Goal: Task Accomplishment & Management: Complete application form

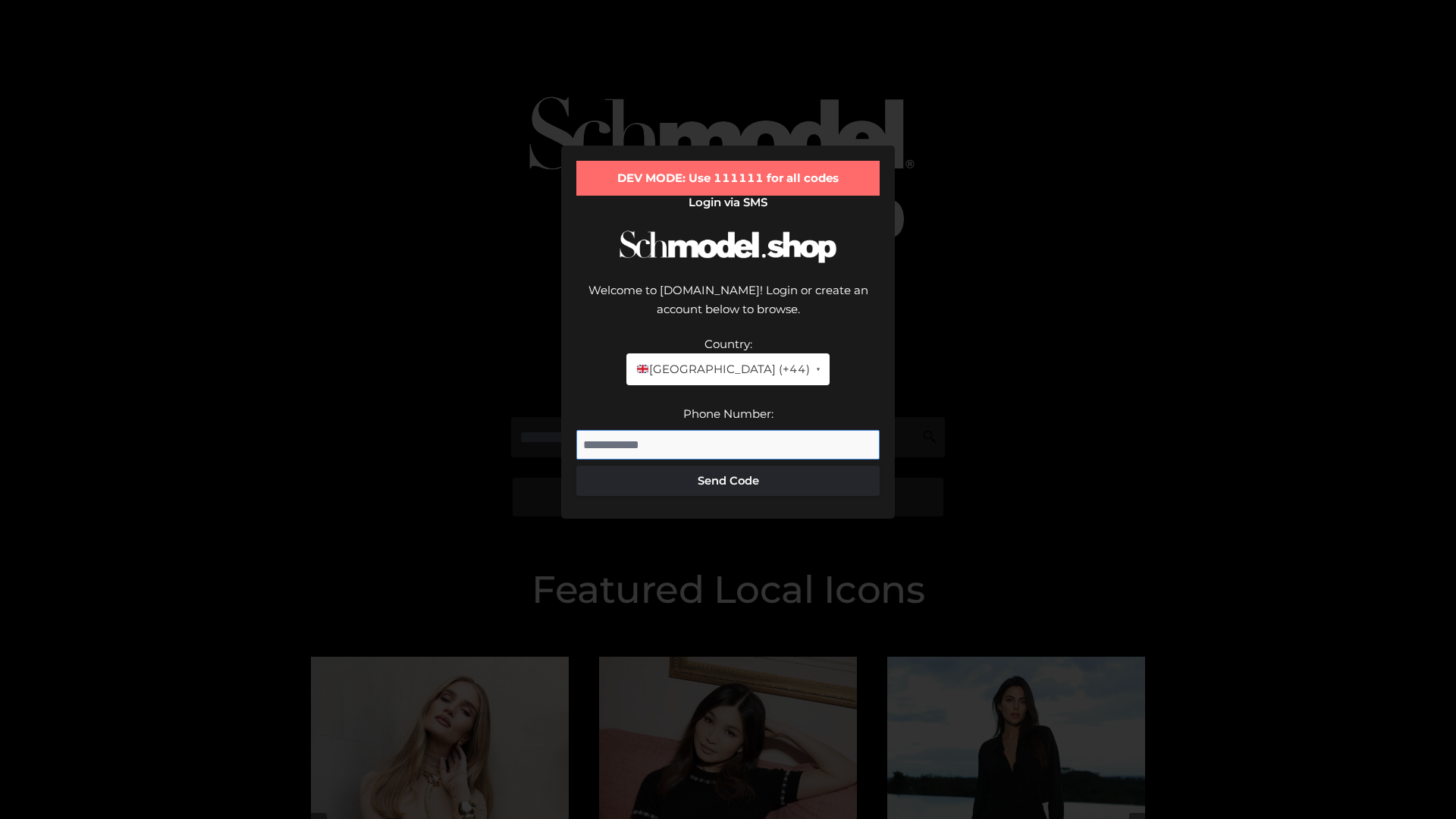
click at [728, 430] on input "Phone Number:" at bounding box center [728, 445] width 303 height 31
type input "**********"
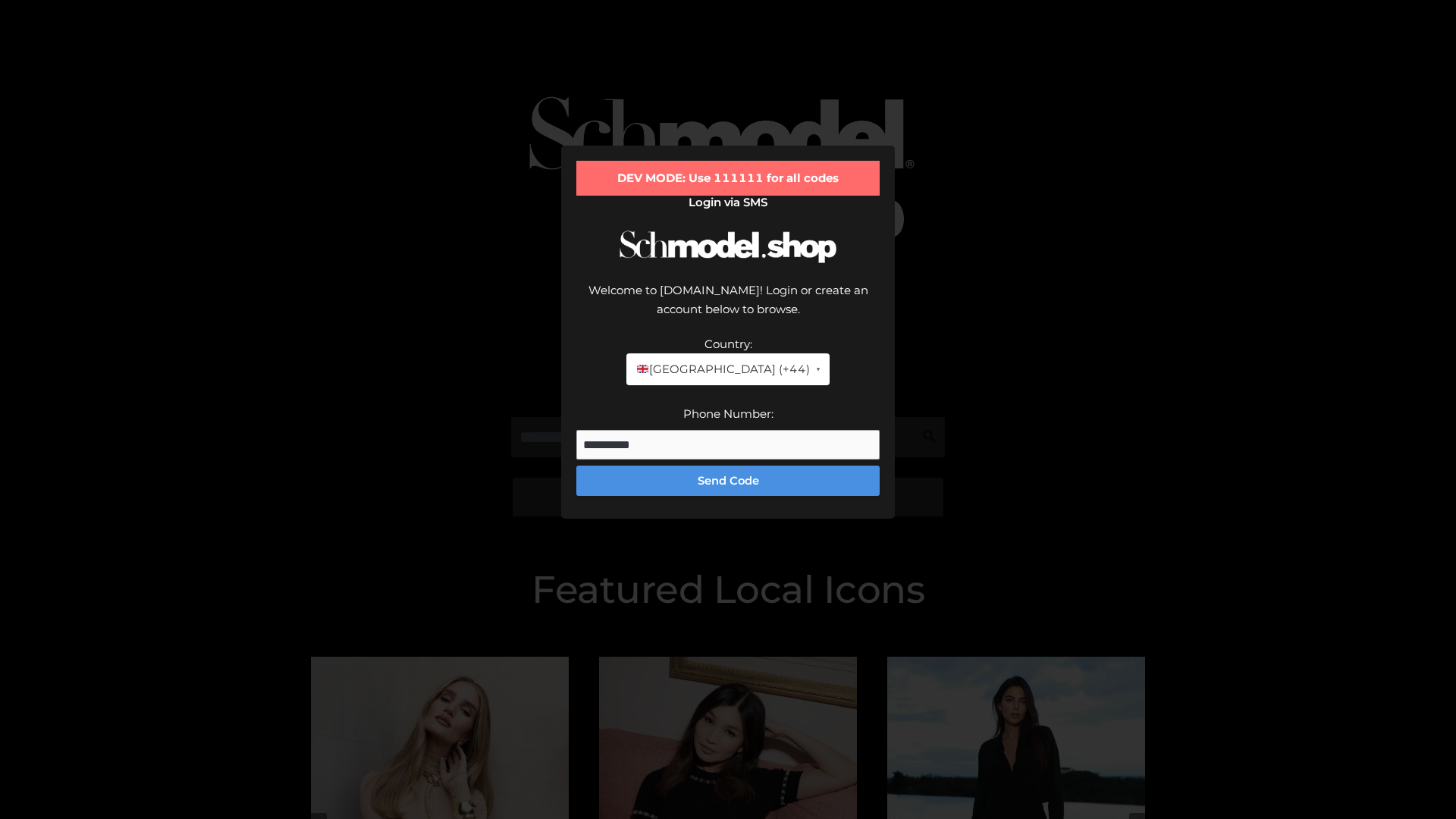
click at [728, 466] on button "Send Code" at bounding box center [728, 480] width 303 height 31
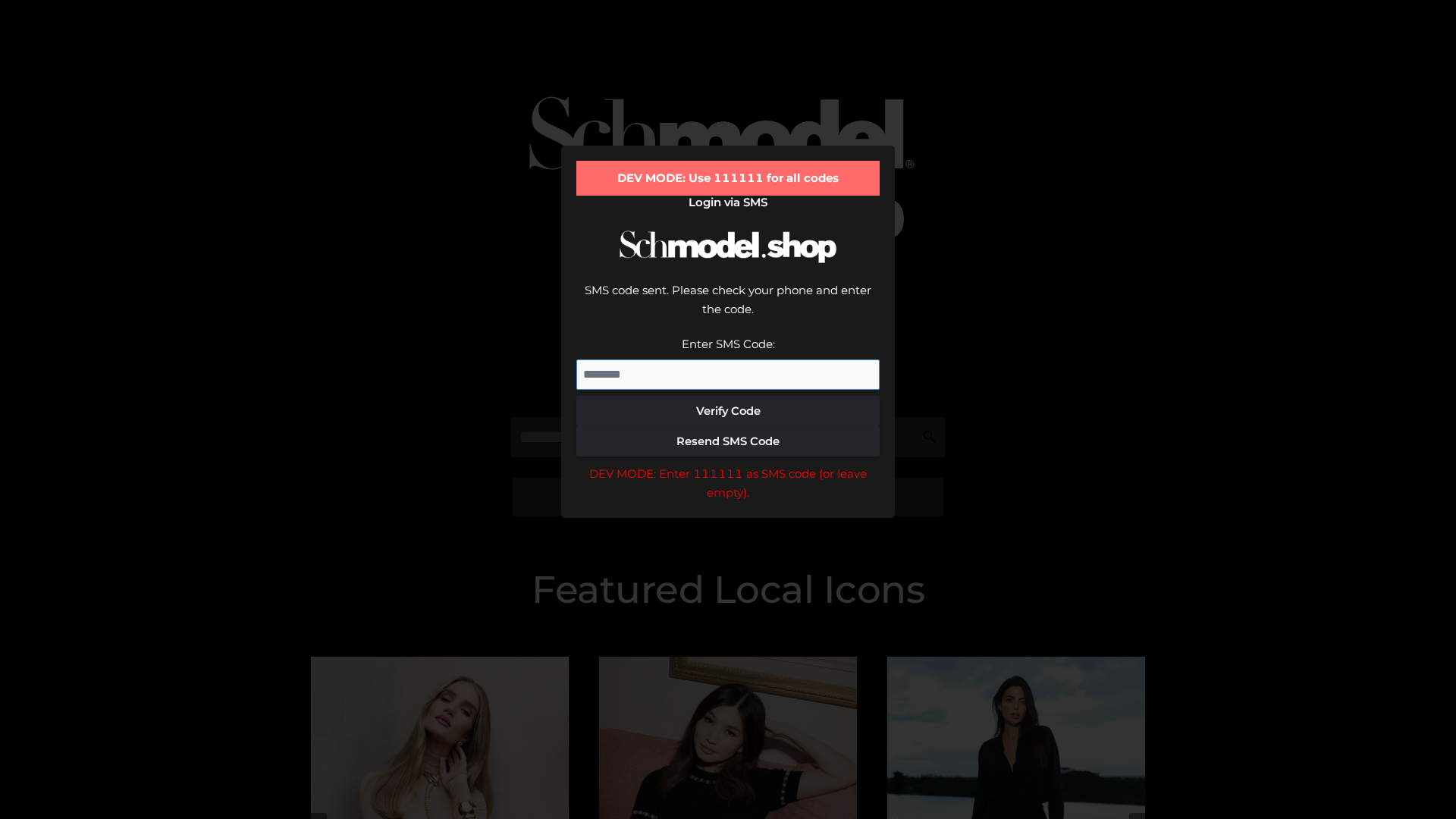
click at [728, 359] on input "Enter SMS Code:" at bounding box center [728, 374] width 303 height 31
type input "******"
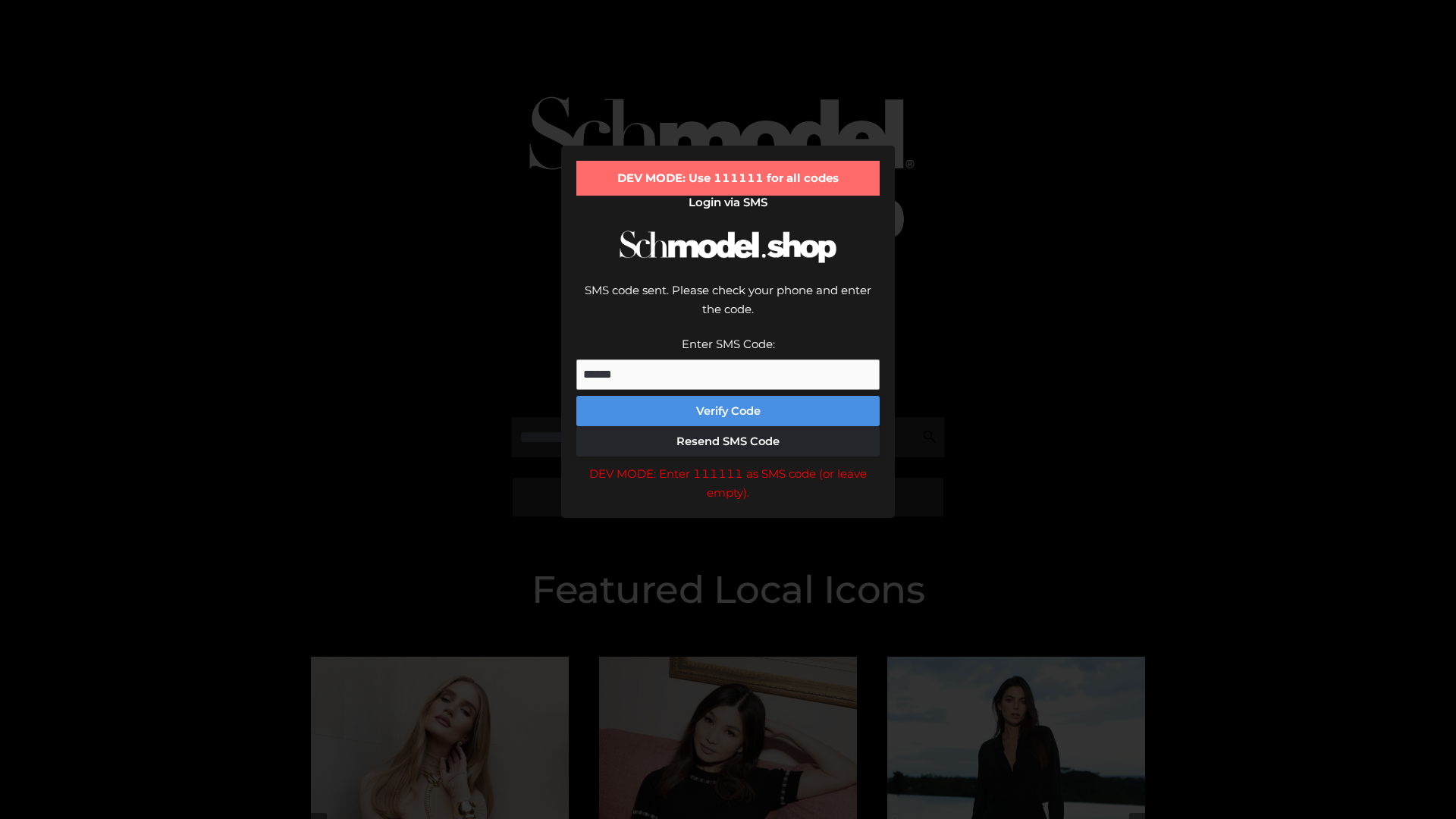
click at [728, 396] on button "Verify Code" at bounding box center [728, 410] width 303 height 31
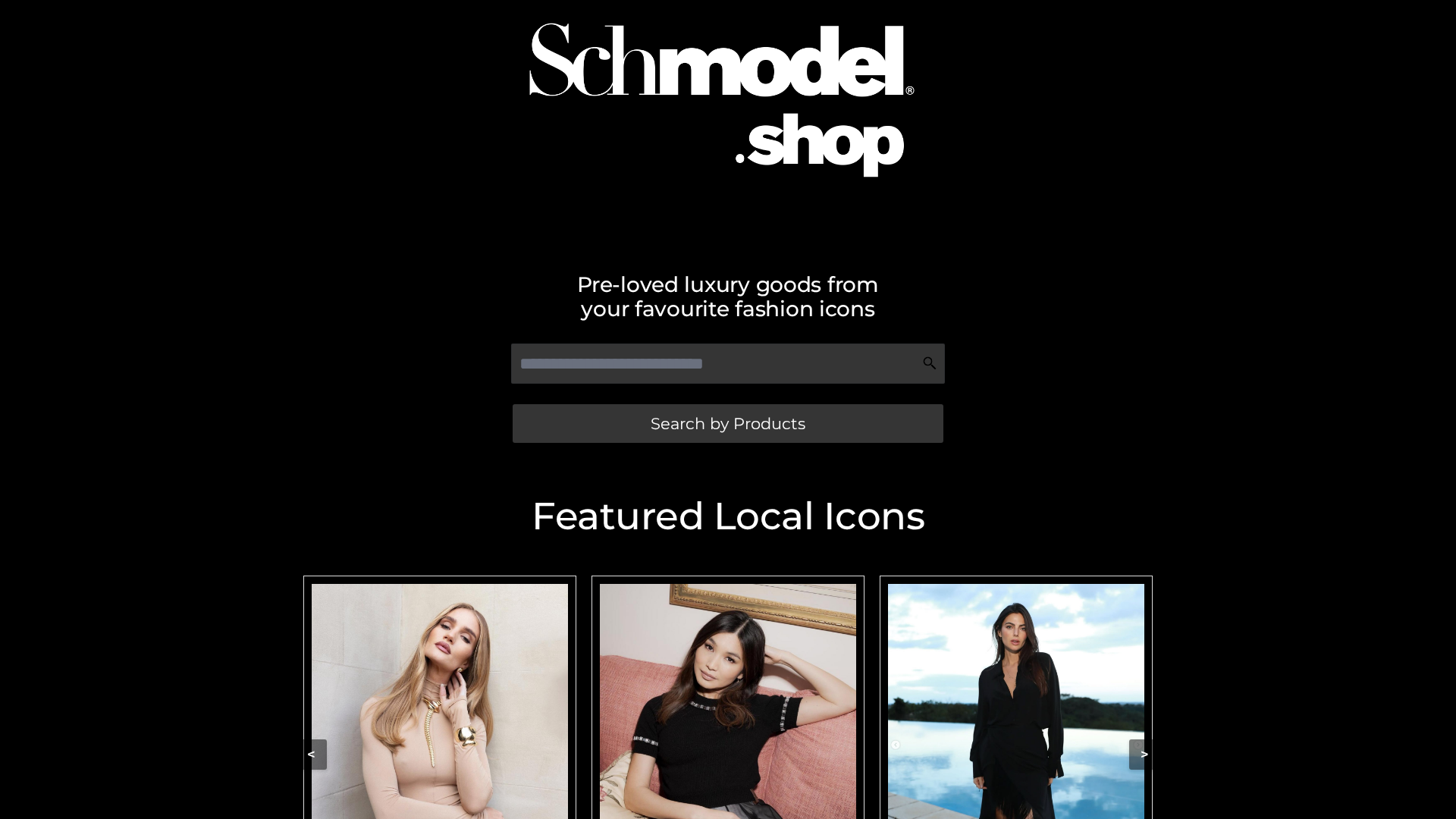
scroll to position [135, 0]
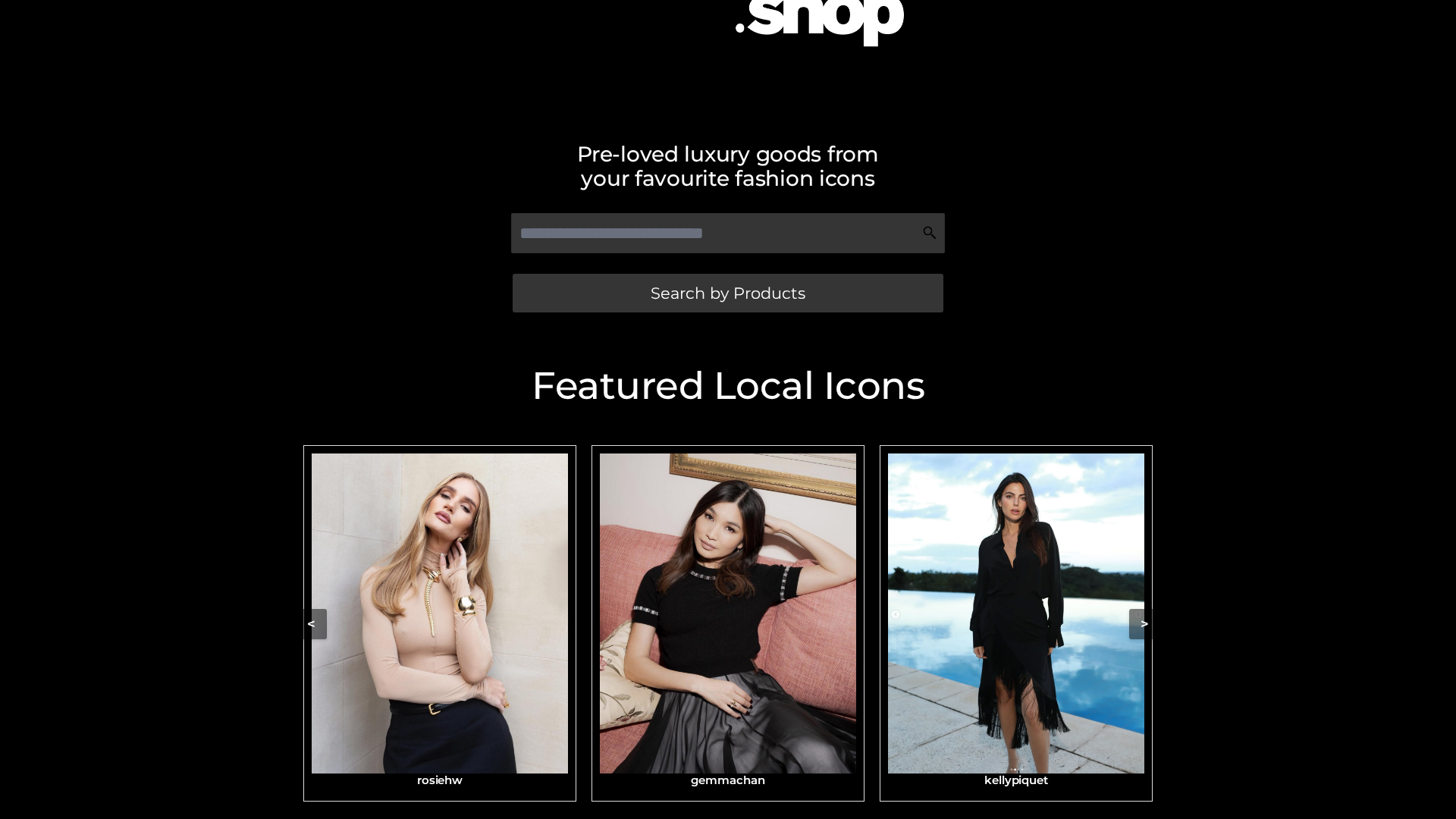
scroll to position [310, 0]
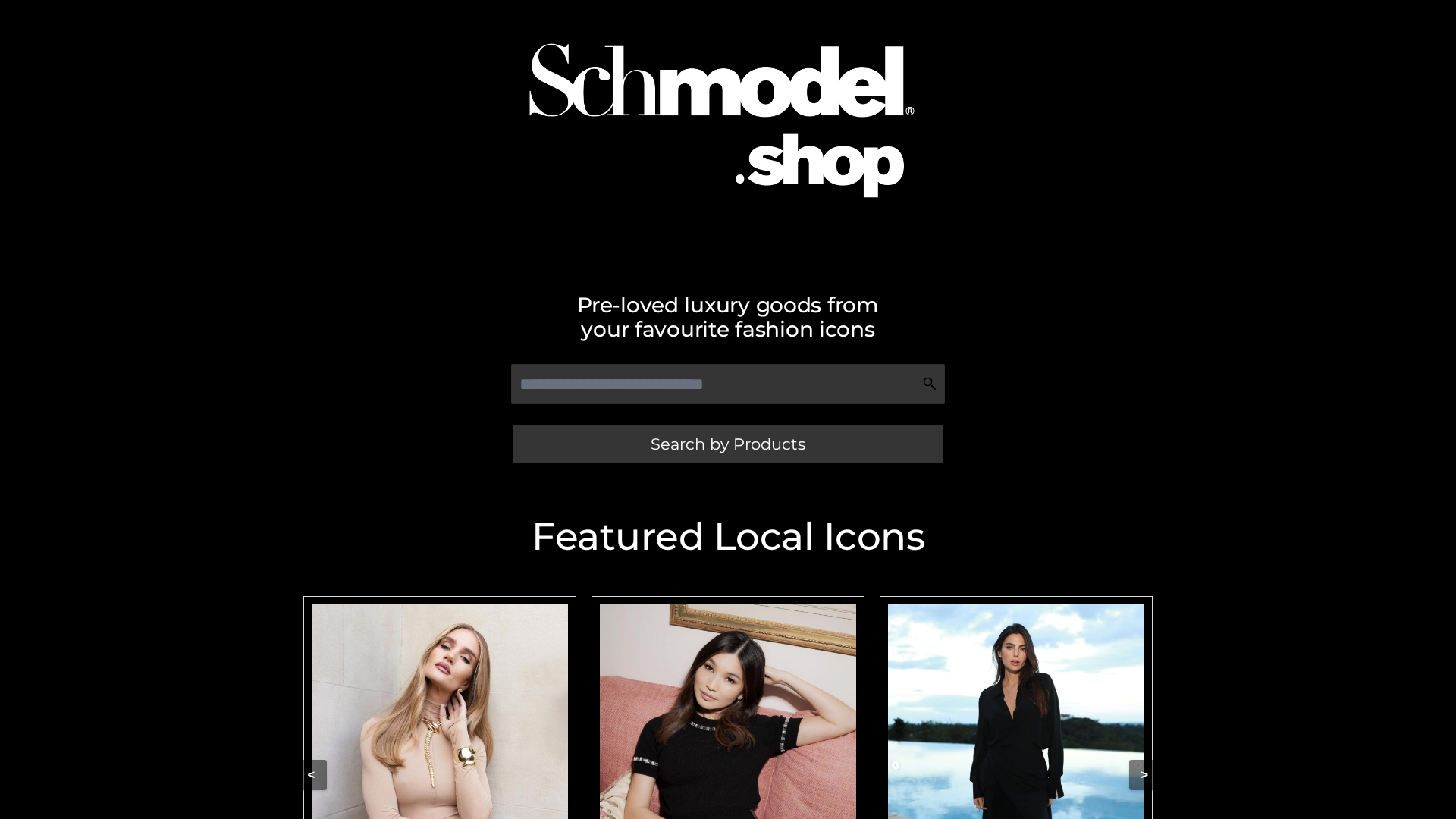
scroll to position [58, 0]
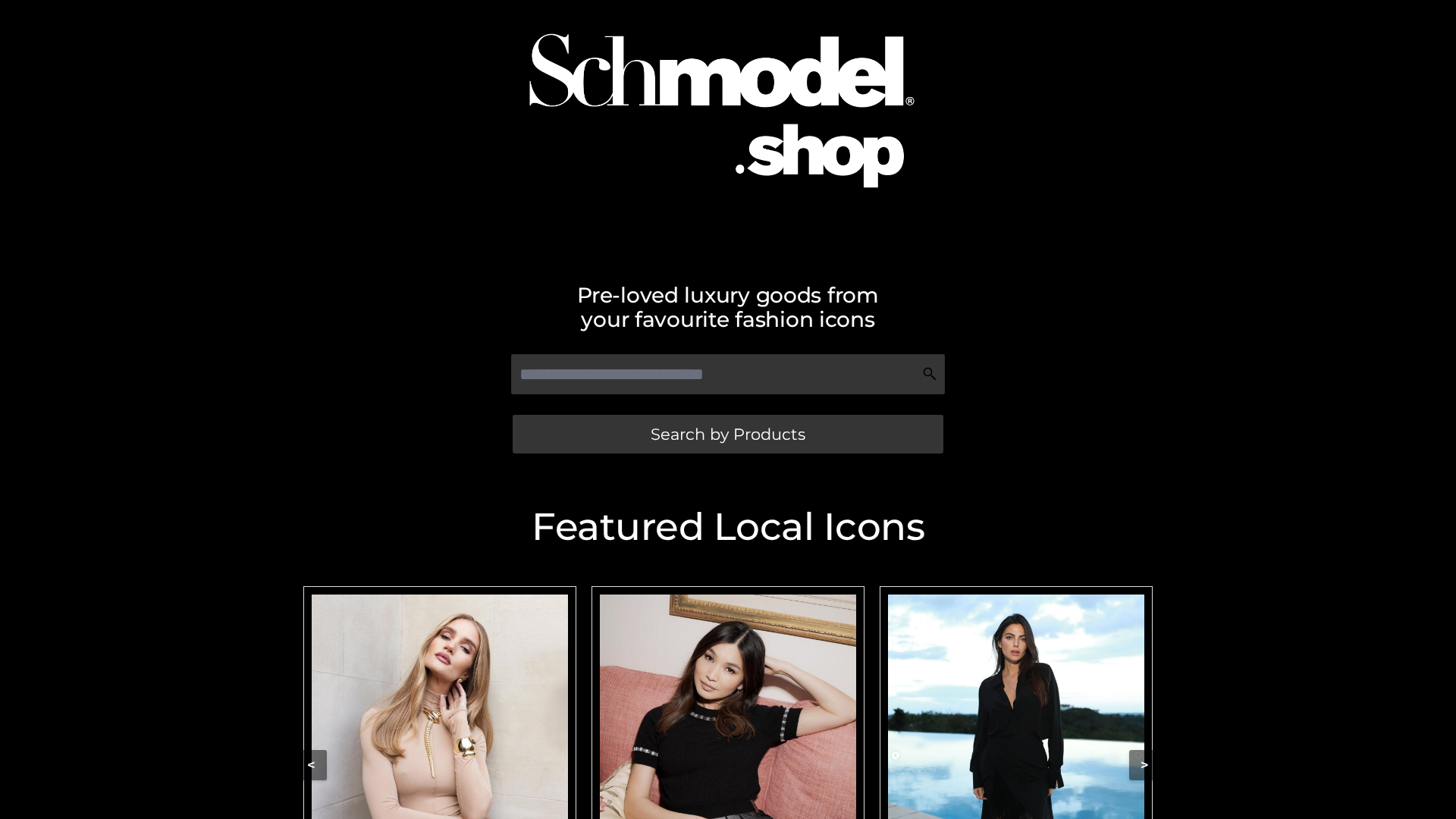
scroll to position [80, 0]
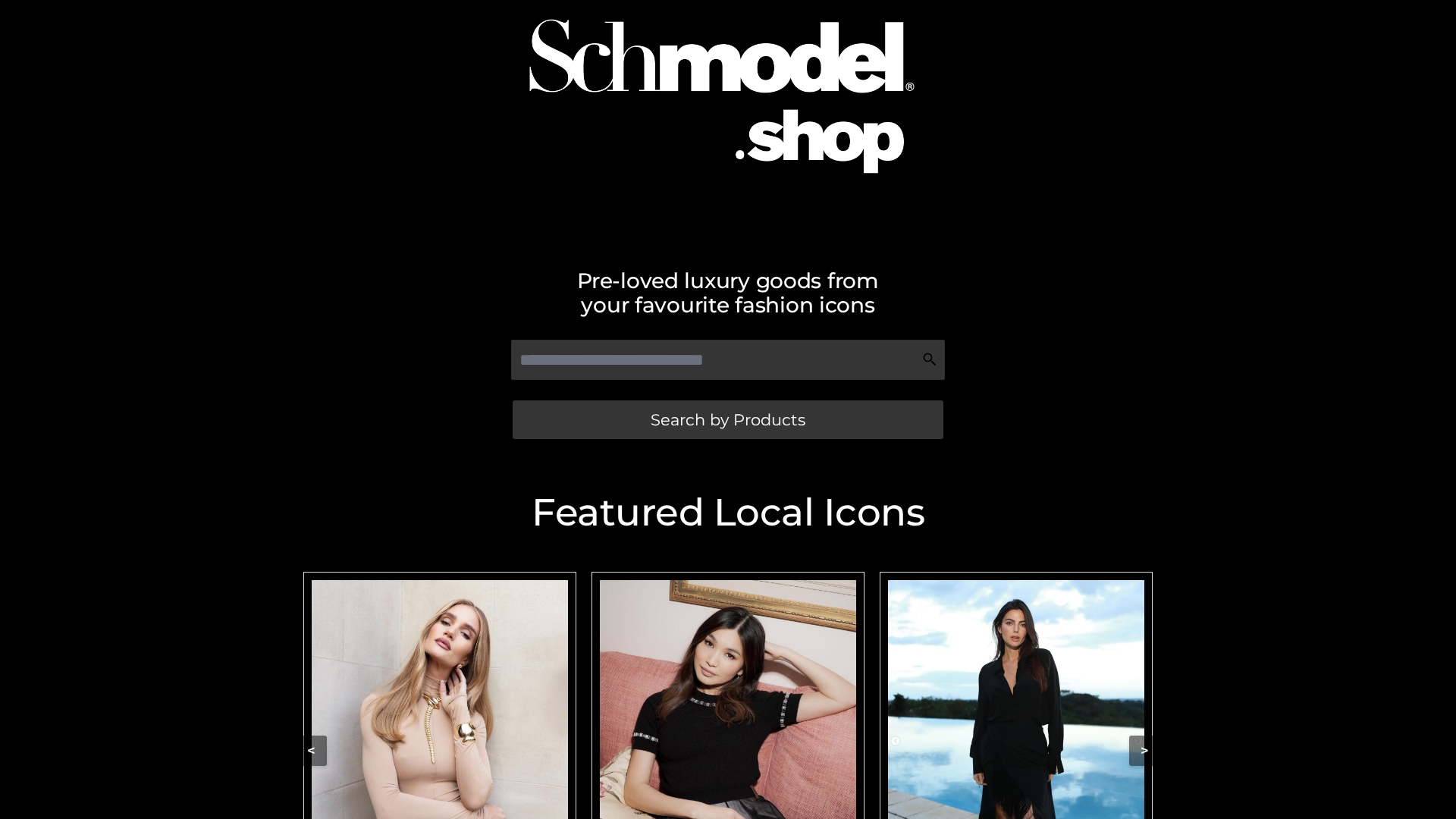
scroll to position [322, 0]
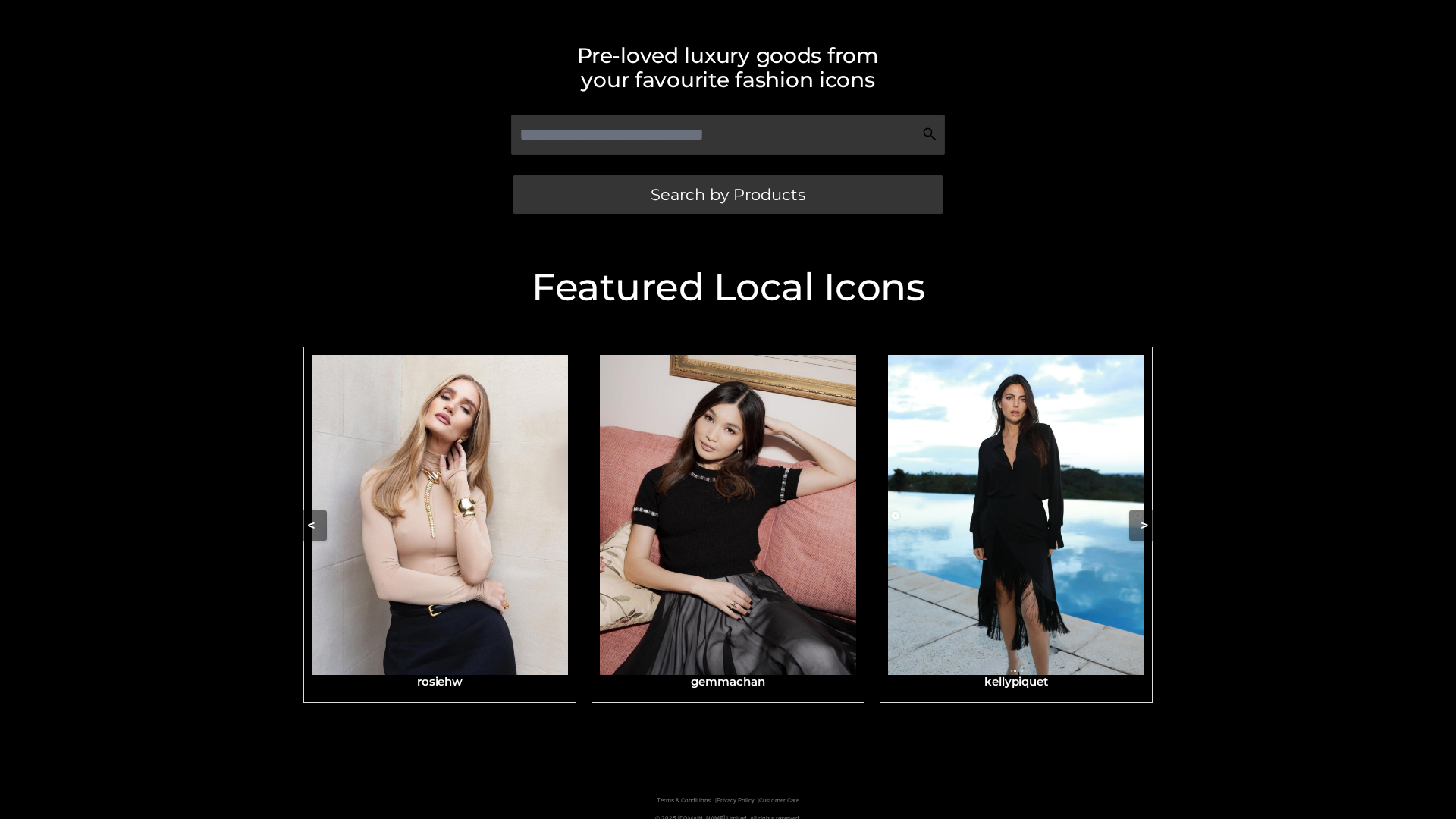
scroll to position [322, 0]
